Goal: Transaction & Acquisition: Purchase product/service

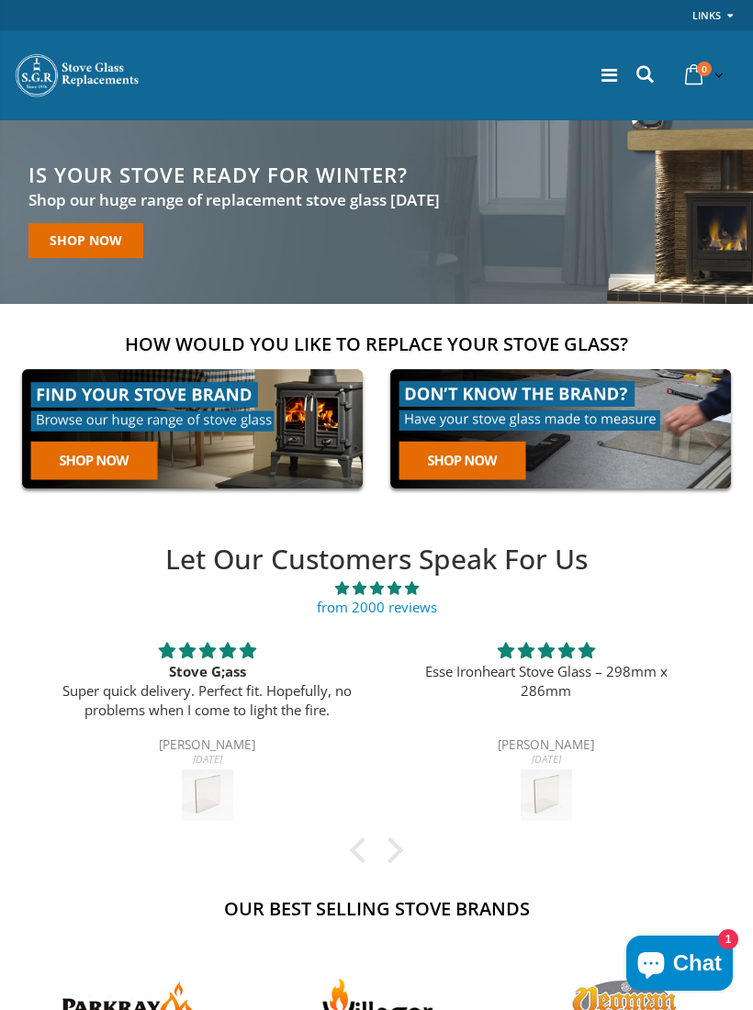
click at [642, 84] on icon at bounding box center [645, 74] width 25 height 24
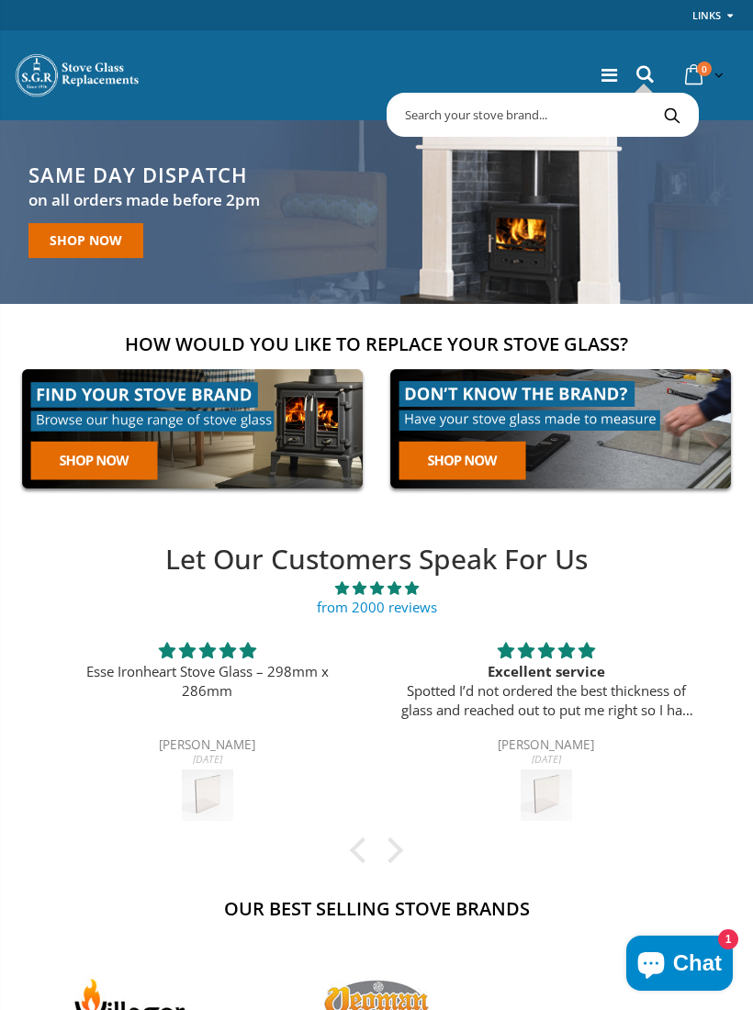
click at [604, 81] on icon at bounding box center [610, 75] width 16 height 18
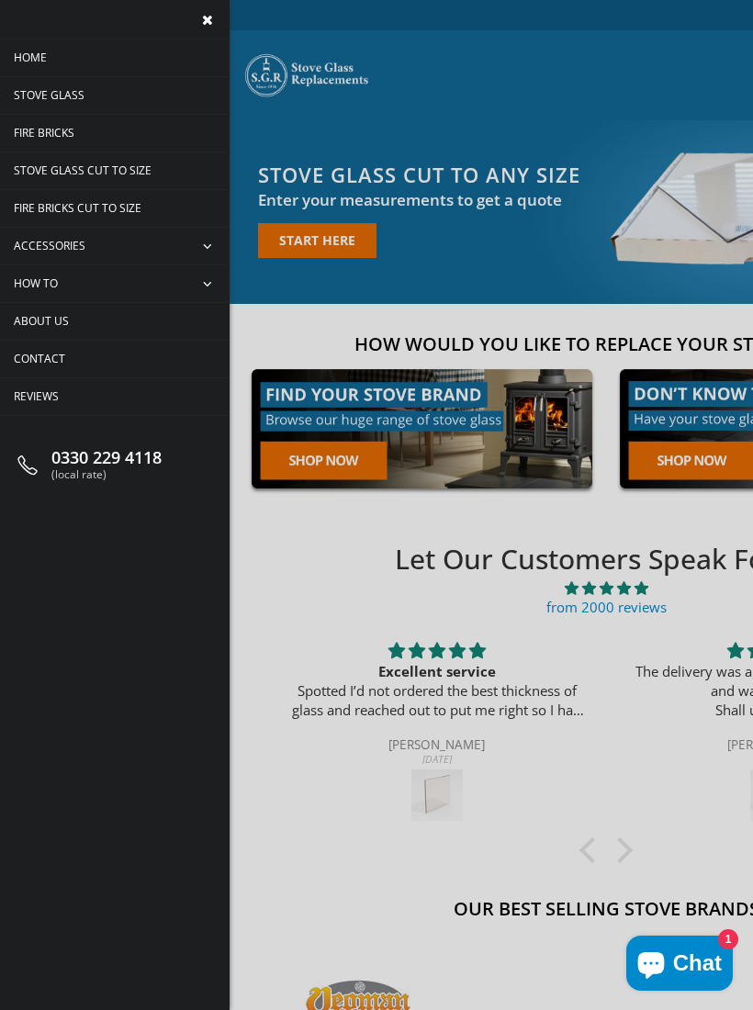
click at [39, 89] on span "Stove Glass" at bounding box center [49, 95] width 71 height 16
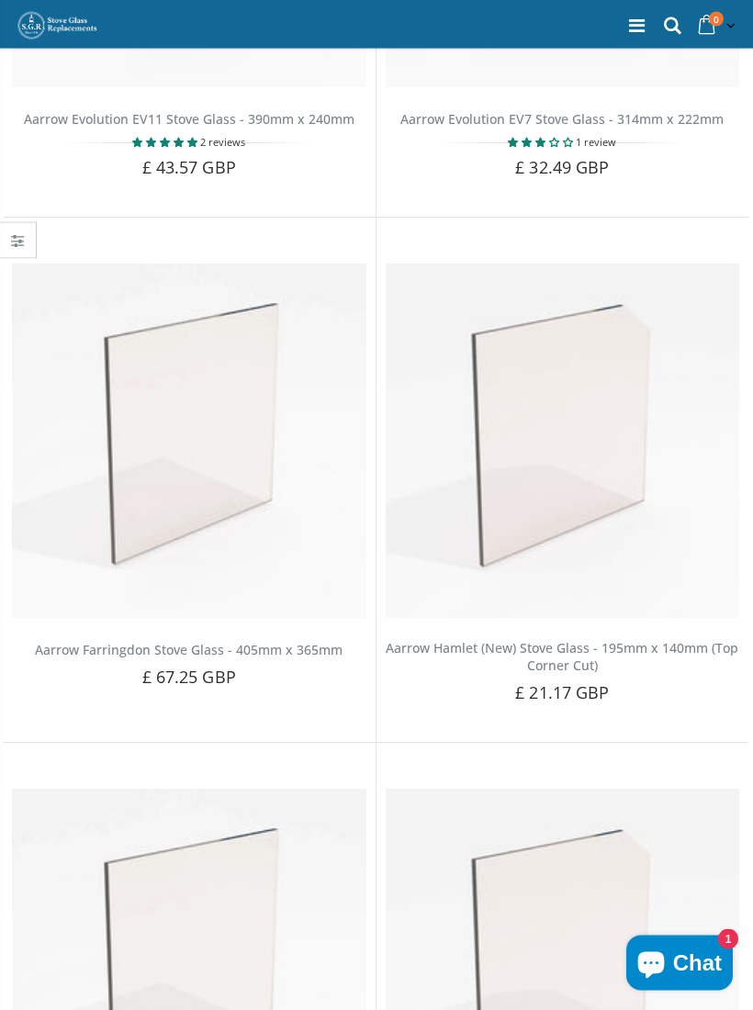
scroll to position [11202, 0]
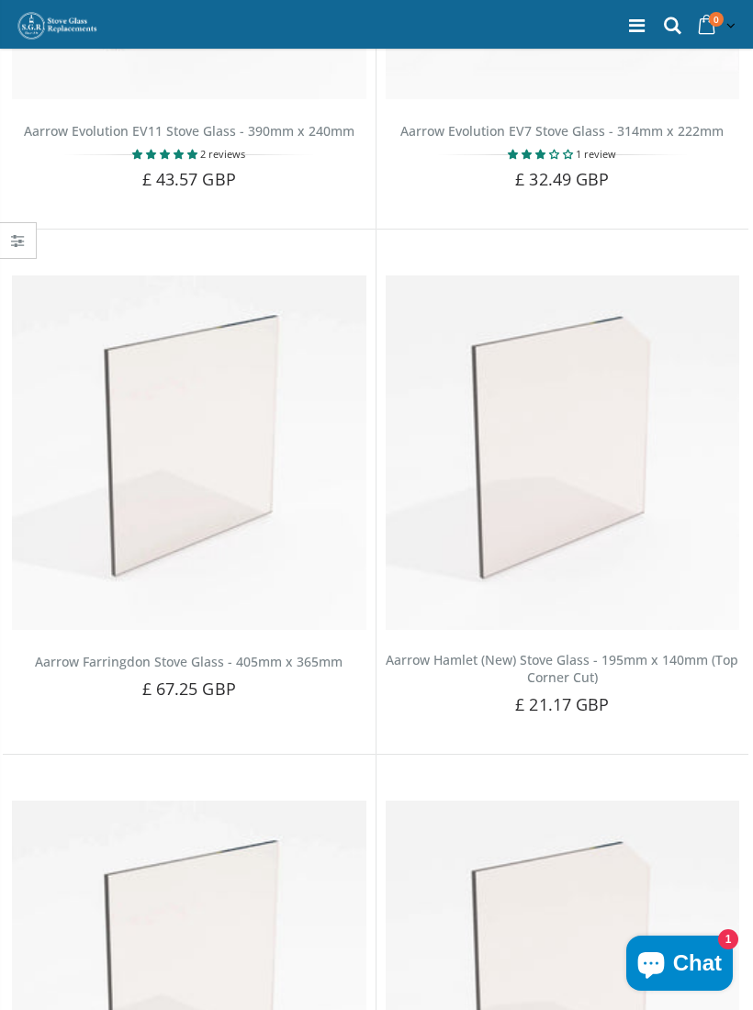
click at [660, 28] on icon at bounding box center [672, 26] width 25 height 24
click at [490, 33] on div "0330 229 4118 (local rate) 0 item(s) 0 item(s) You have no items in your shoppi…" at bounding box center [376, 24] width 753 height 49
click at [670, 25] on icon at bounding box center [672, 26] width 25 height 24
click at [468, 70] on input "text" at bounding box center [646, 66] width 455 height 35
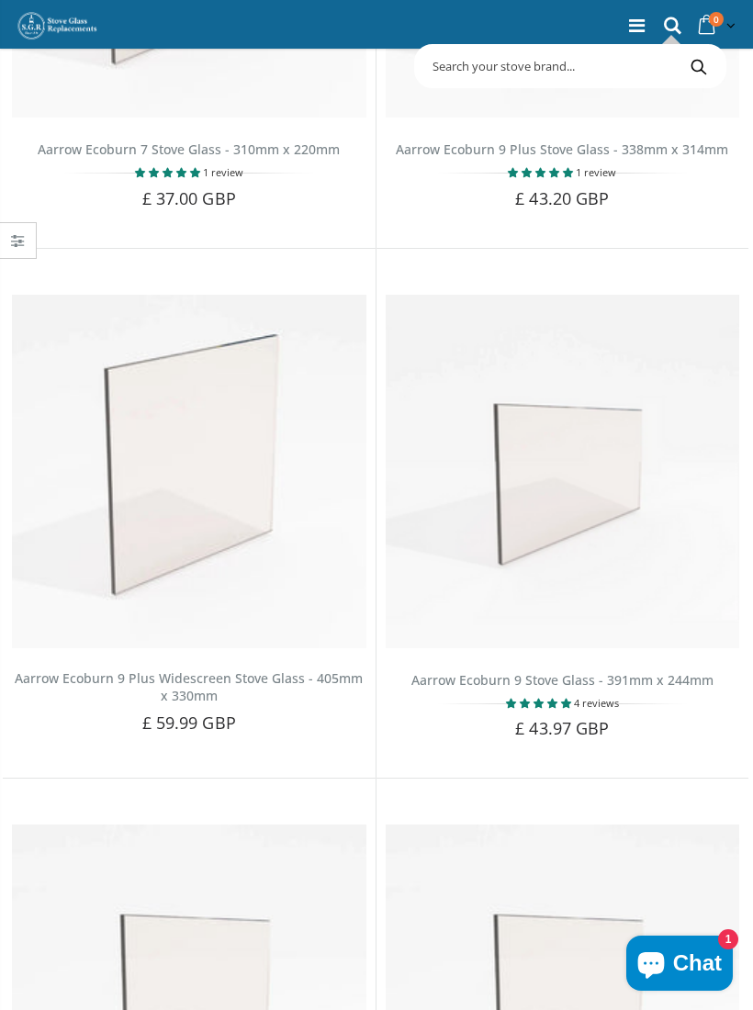
scroll to position [8897, 0]
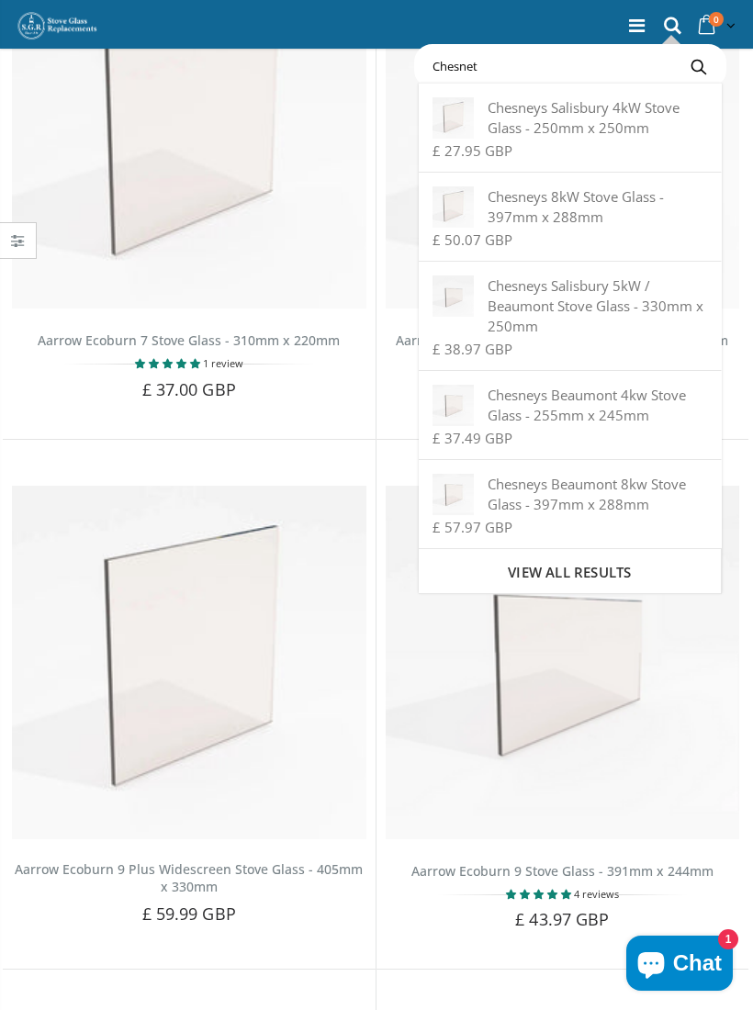
type input "Chesnet"
click at [558, 576] on span "View all results" at bounding box center [569, 572] width 123 height 18
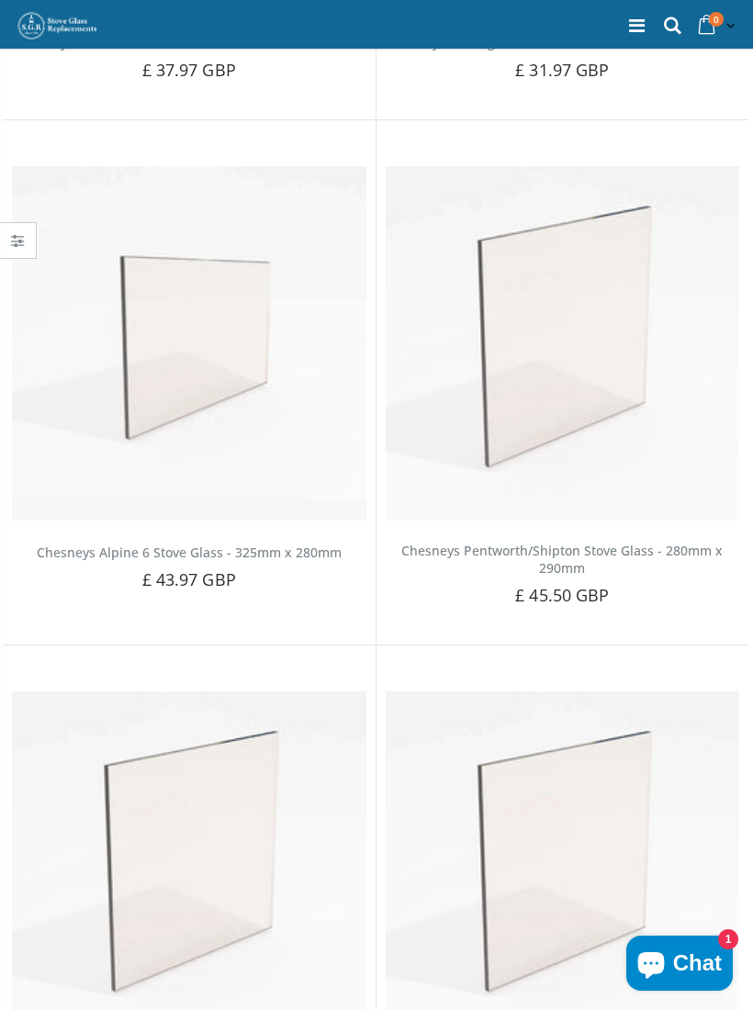
scroll to position [2144, 0]
click at [538, 348] on img at bounding box center [563, 346] width 355 height 355
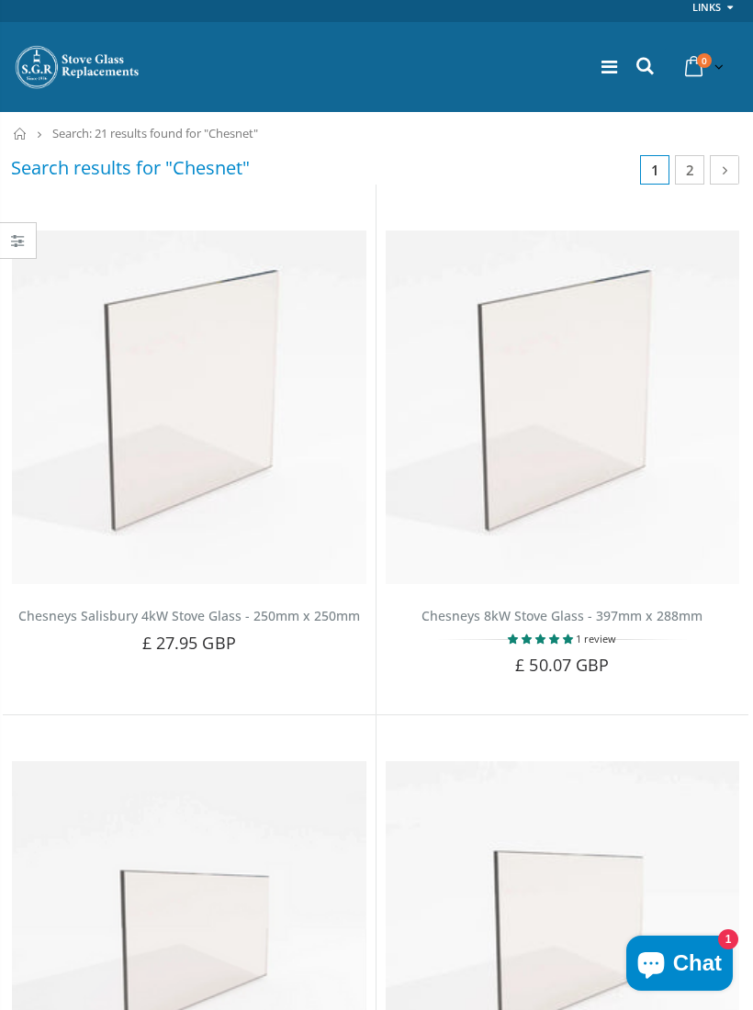
scroll to position [0, 0]
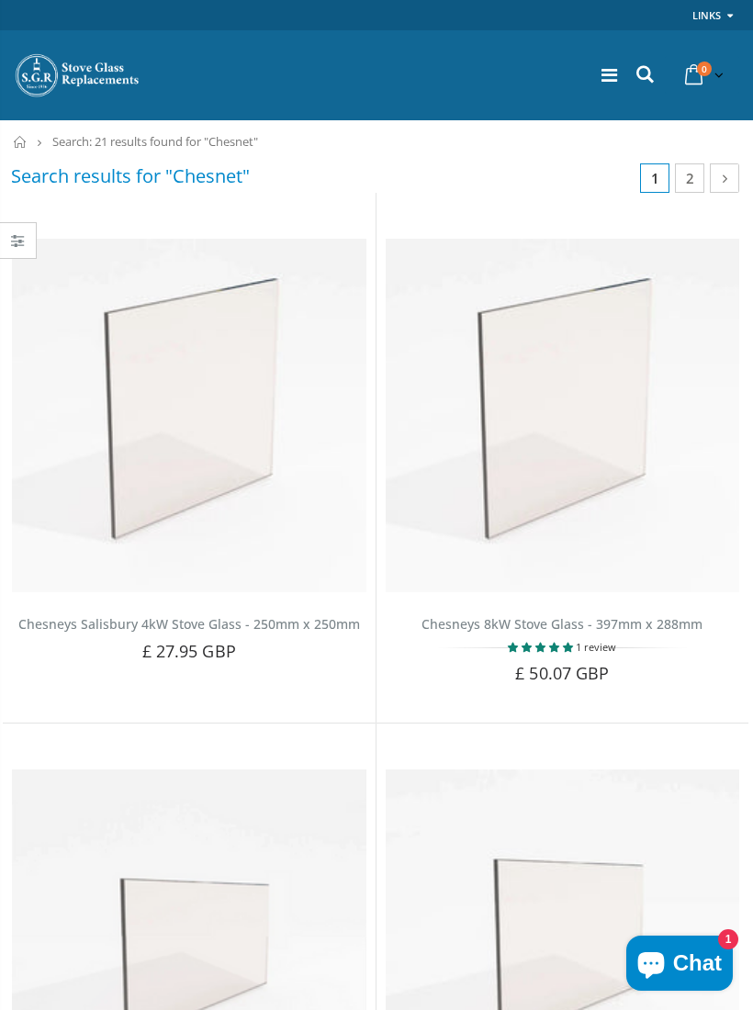
click at [563, 341] on img at bounding box center [563, 416] width 355 height 355
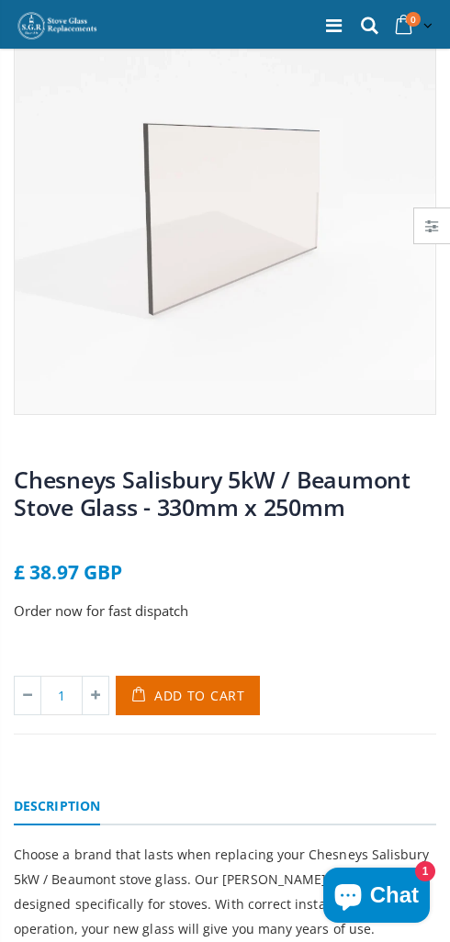
scroll to position [162, 0]
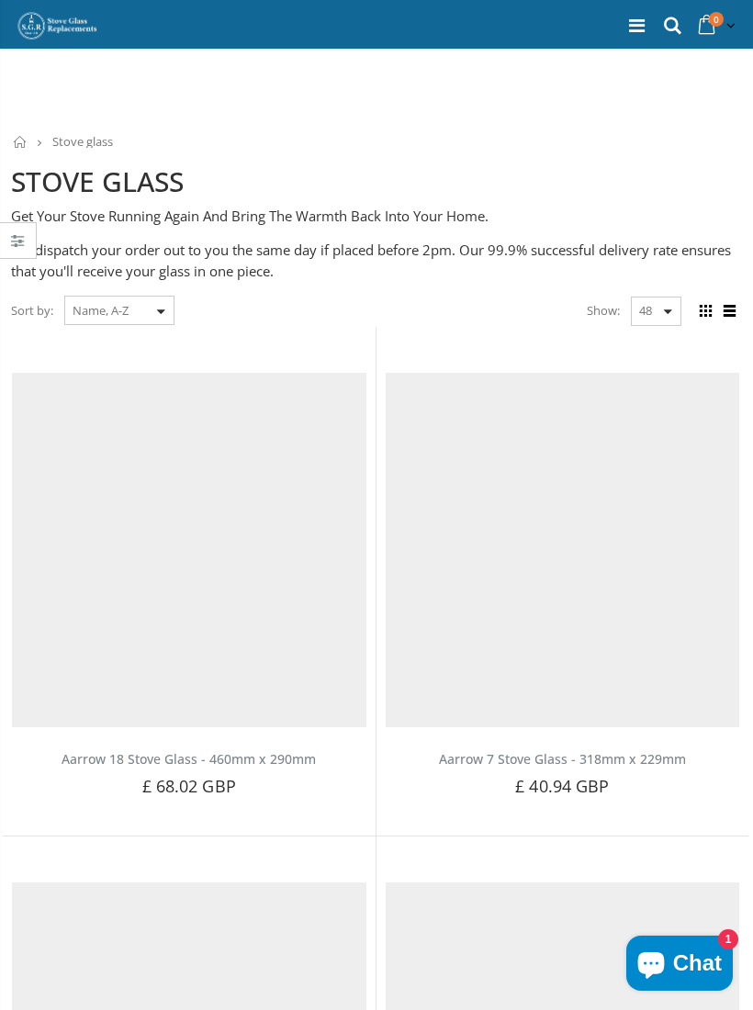
scroll to position [8897, 0]
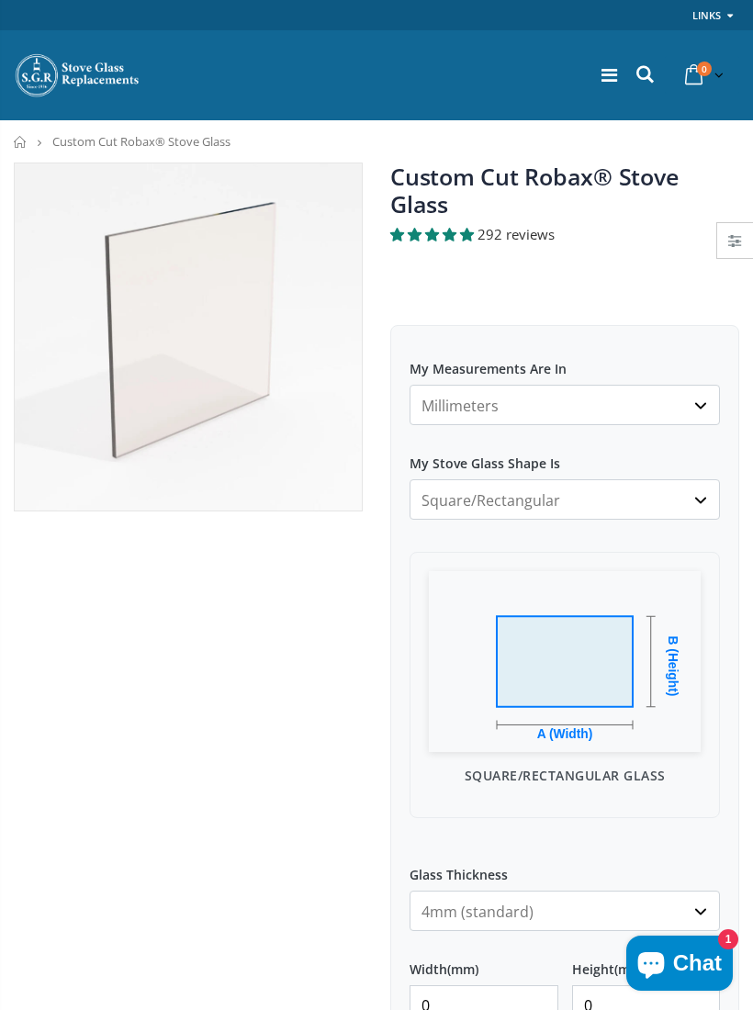
click at [445, 385] on select "Millimeters Centimeters Inches" at bounding box center [565, 405] width 310 height 40
click at [460, 385] on select "Millimeters Centimeters Inches" at bounding box center [565, 405] width 310 height 40
click at [488, 385] on select "Millimeters Centimeters Inches" at bounding box center [565, 405] width 310 height 40
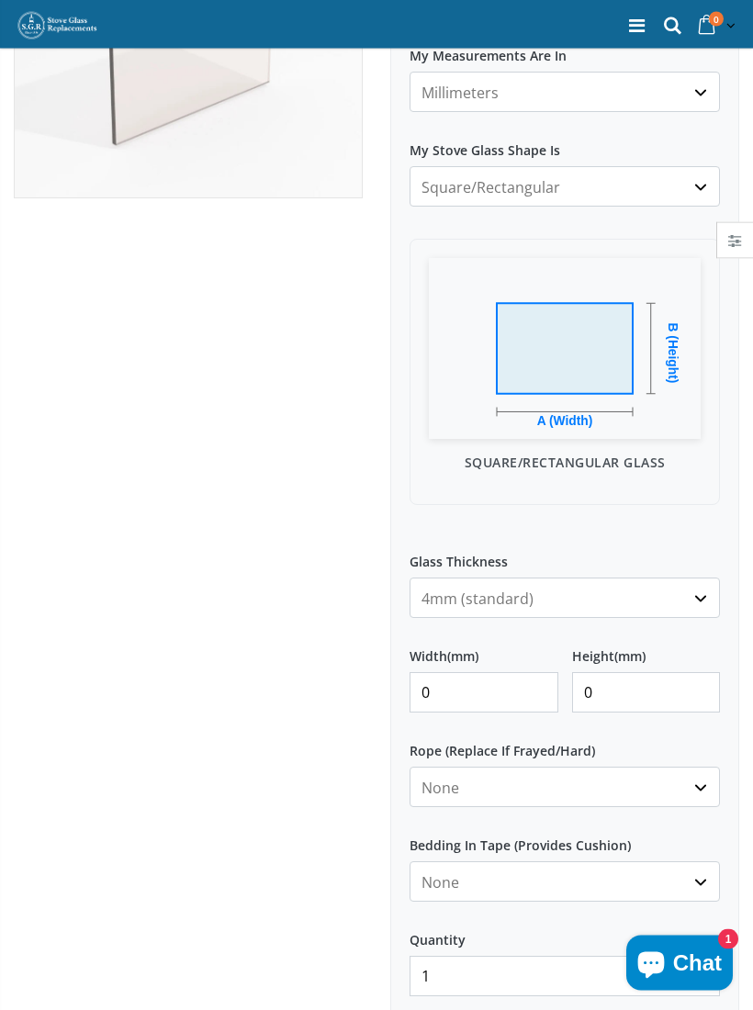
scroll to position [314, 0]
click at [460, 674] on input "0" at bounding box center [484, 691] width 149 height 40
type input "280"
click at [601, 677] on input "0" at bounding box center [646, 691] width 149 height 40
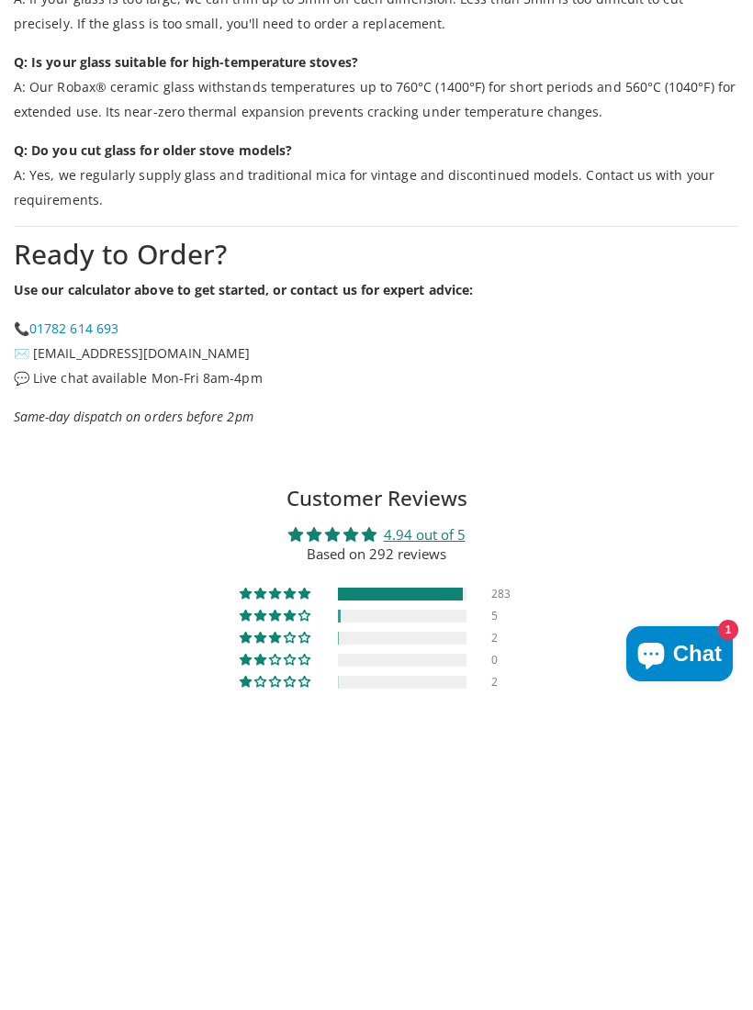
scroll to position [2909, 0]
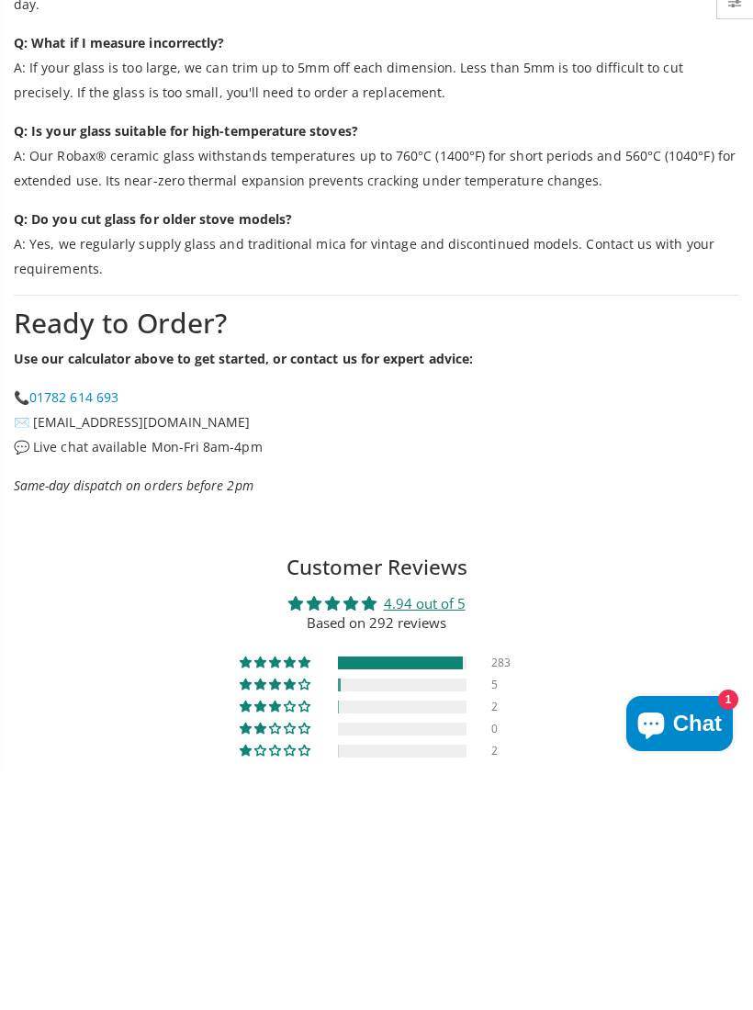
type input "290"
click at [692, 713] on p "Same-day dispatch on orders before 2pm" at bounding box center [377, 725] width 726 height 25
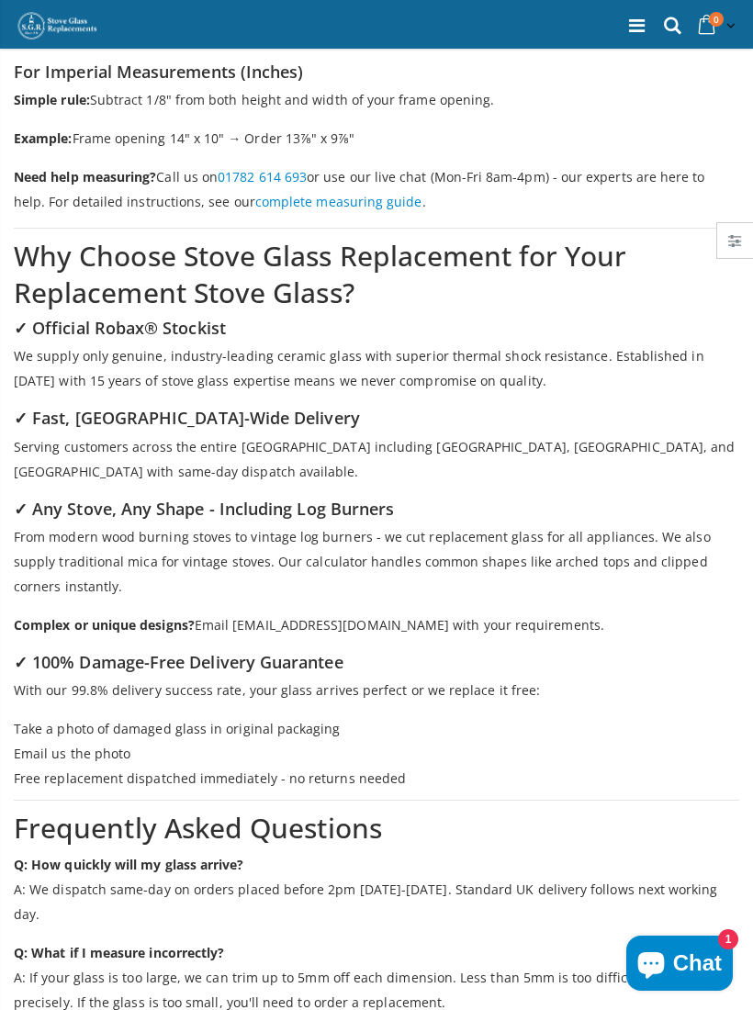
scroll to position [2345, 0]
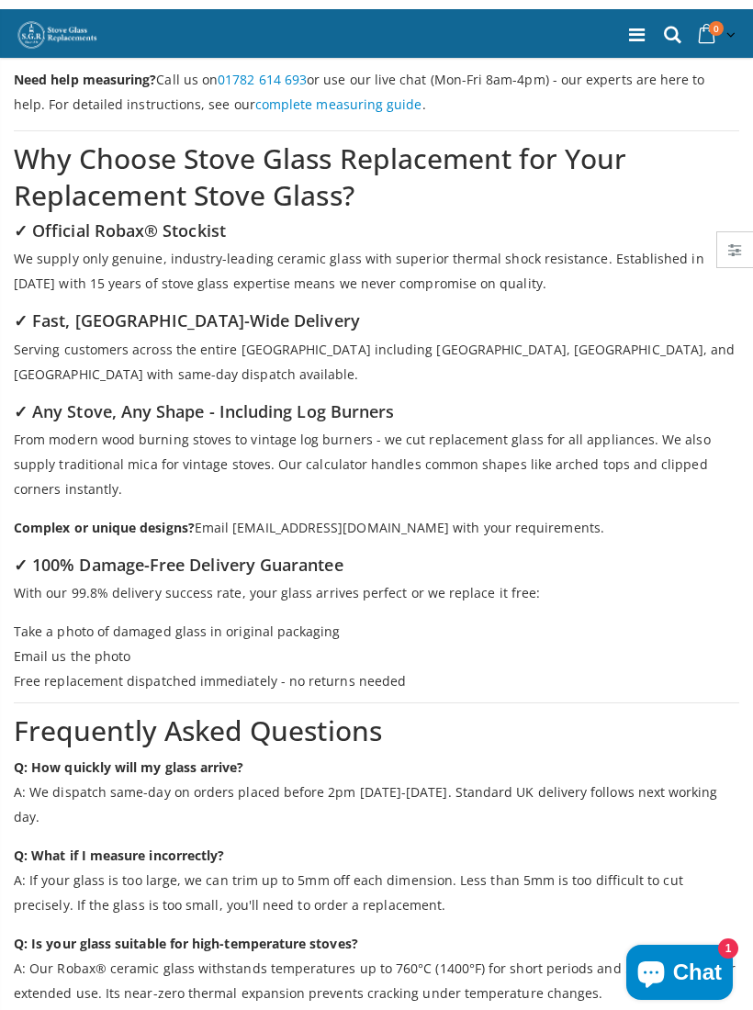
click at [693, 467] on p "From modern wood burning stoves to vintage log burners - we cut replacement gla…" at bounding box center [377, 455] width 726 height 74
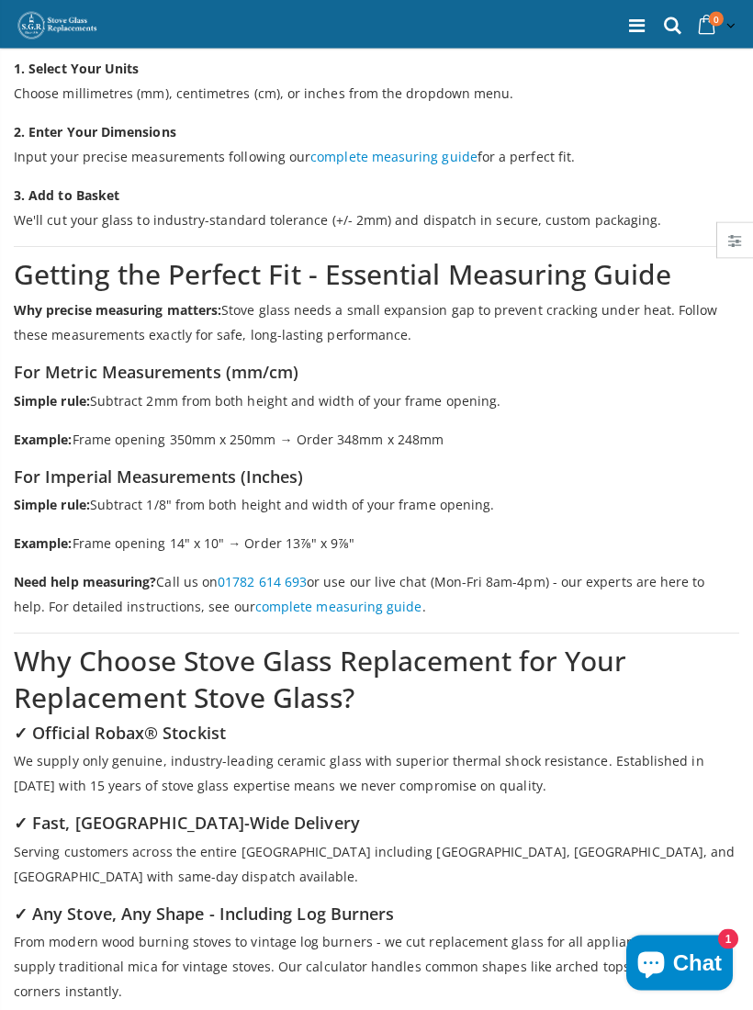
scroll to position [1846, 0]
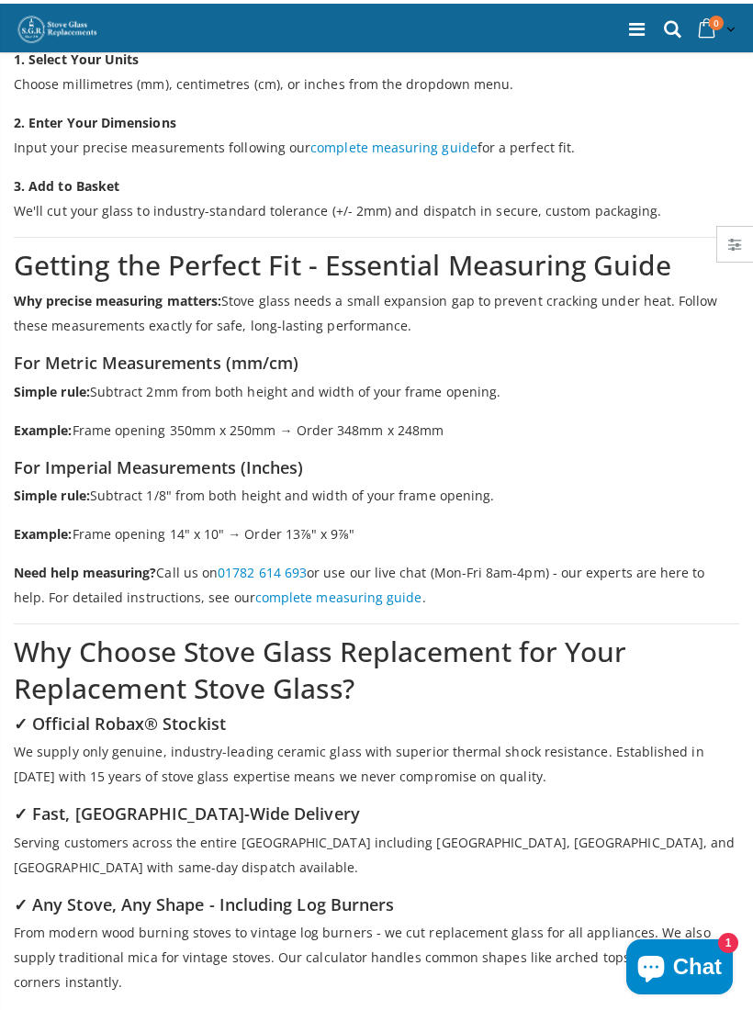
click at [682, 453] on h3 "For Imperial Measurements (Inches)" at bounding box center [377, 464] width 726 height 22
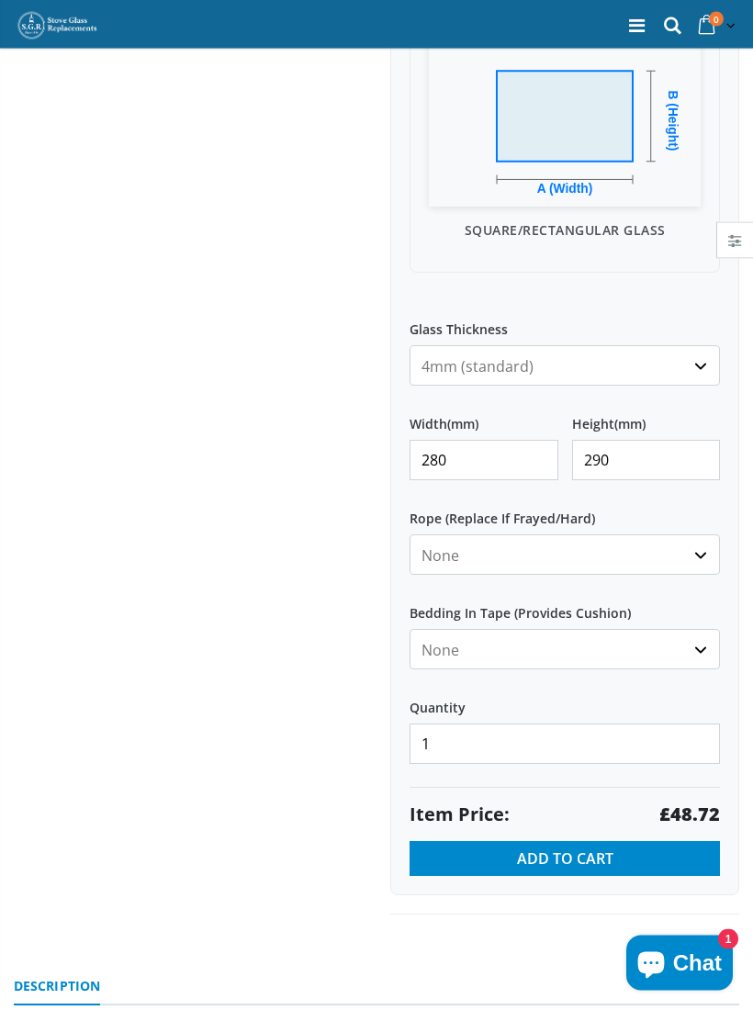
scroll to position [515, 0]
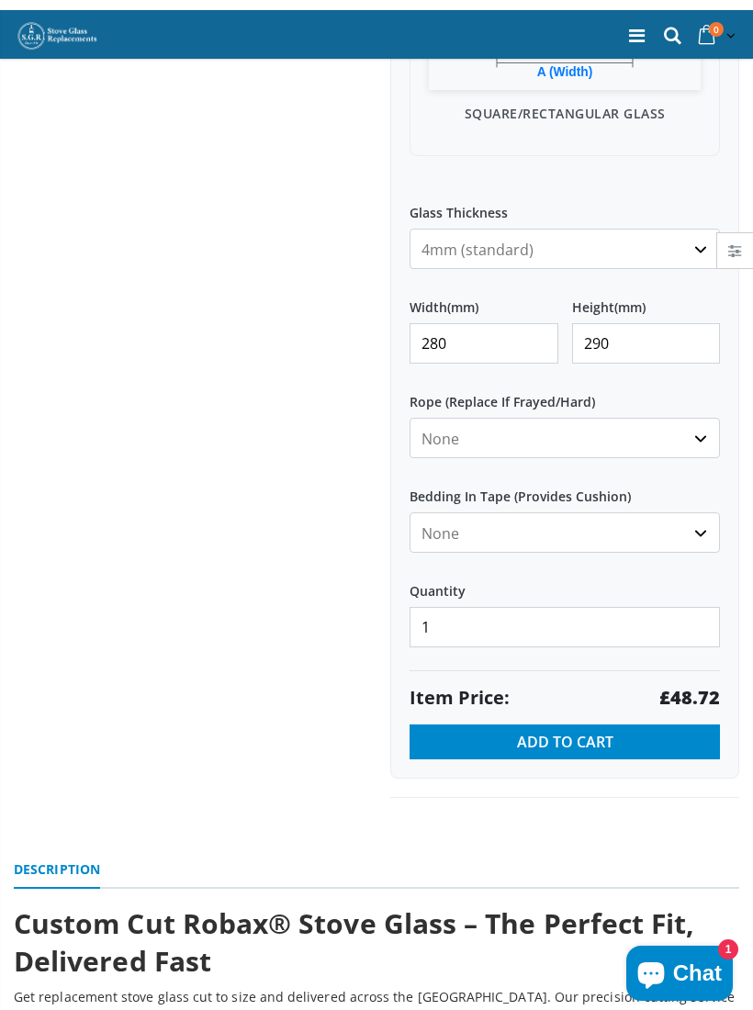
click at [719, 462] on label "Bedding In Tape (Provides Cushion)" at bounding box center [565, 478] width 310 height 33
click at [719, 502] on select "None Black White" at bounding box center [565, 522] width 310 height 40
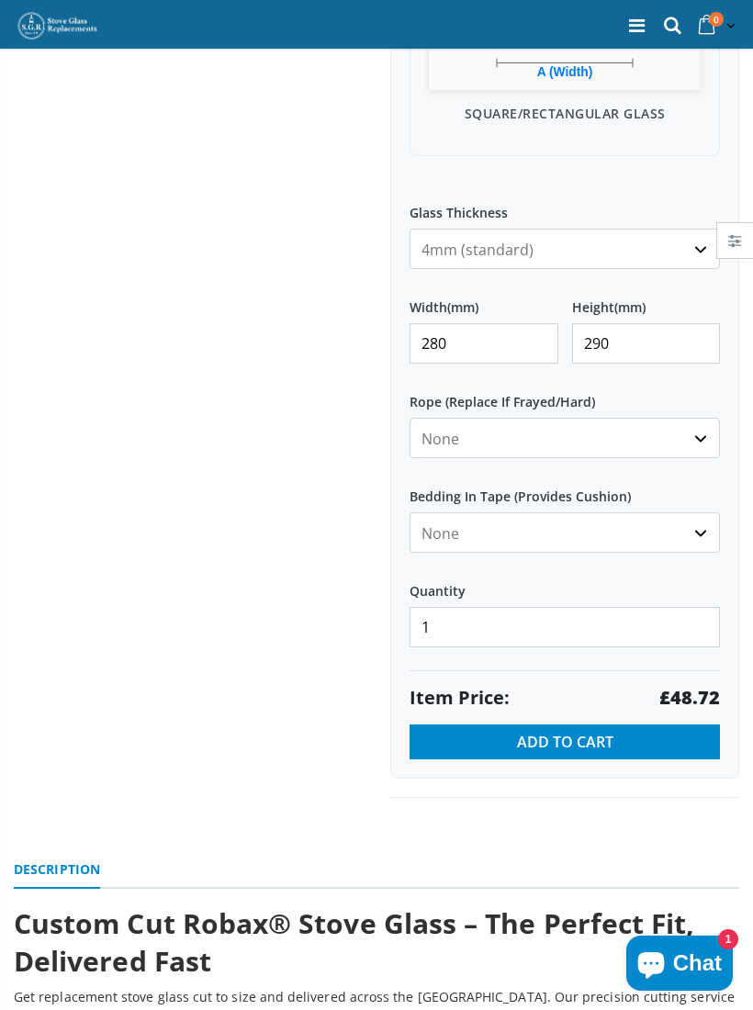
click at [141, 532] on div at bounding box center [188, 149] width 377 height 1298
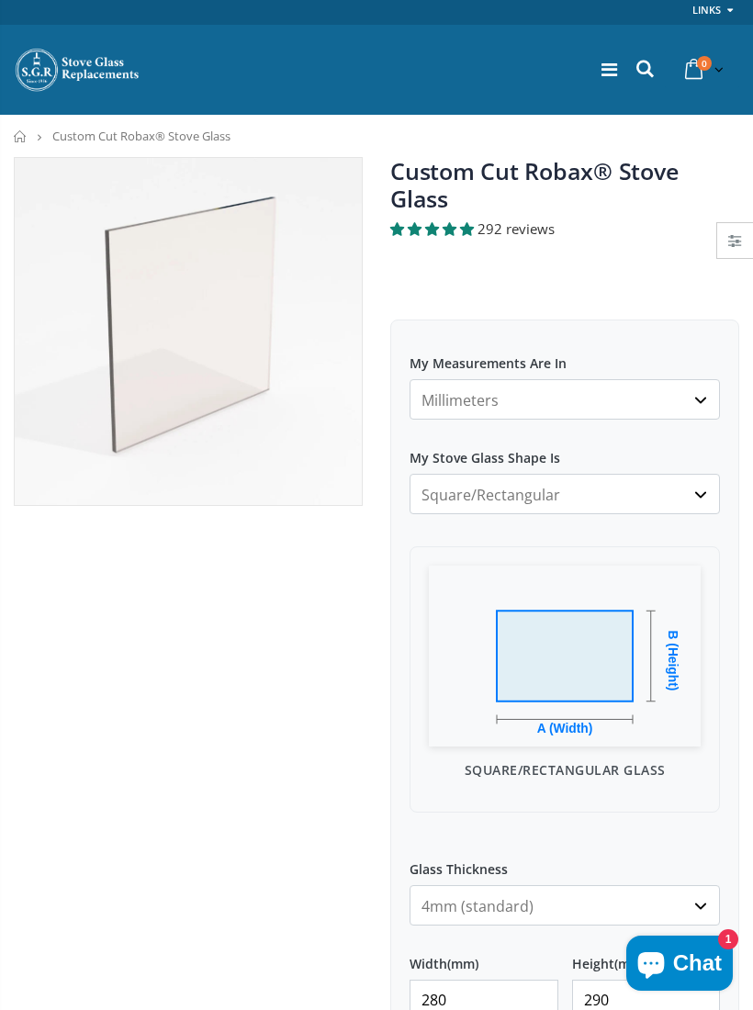
scroll to position [0, 0]
